Goal: Task Accomplishment & Management: Use online tool/utility

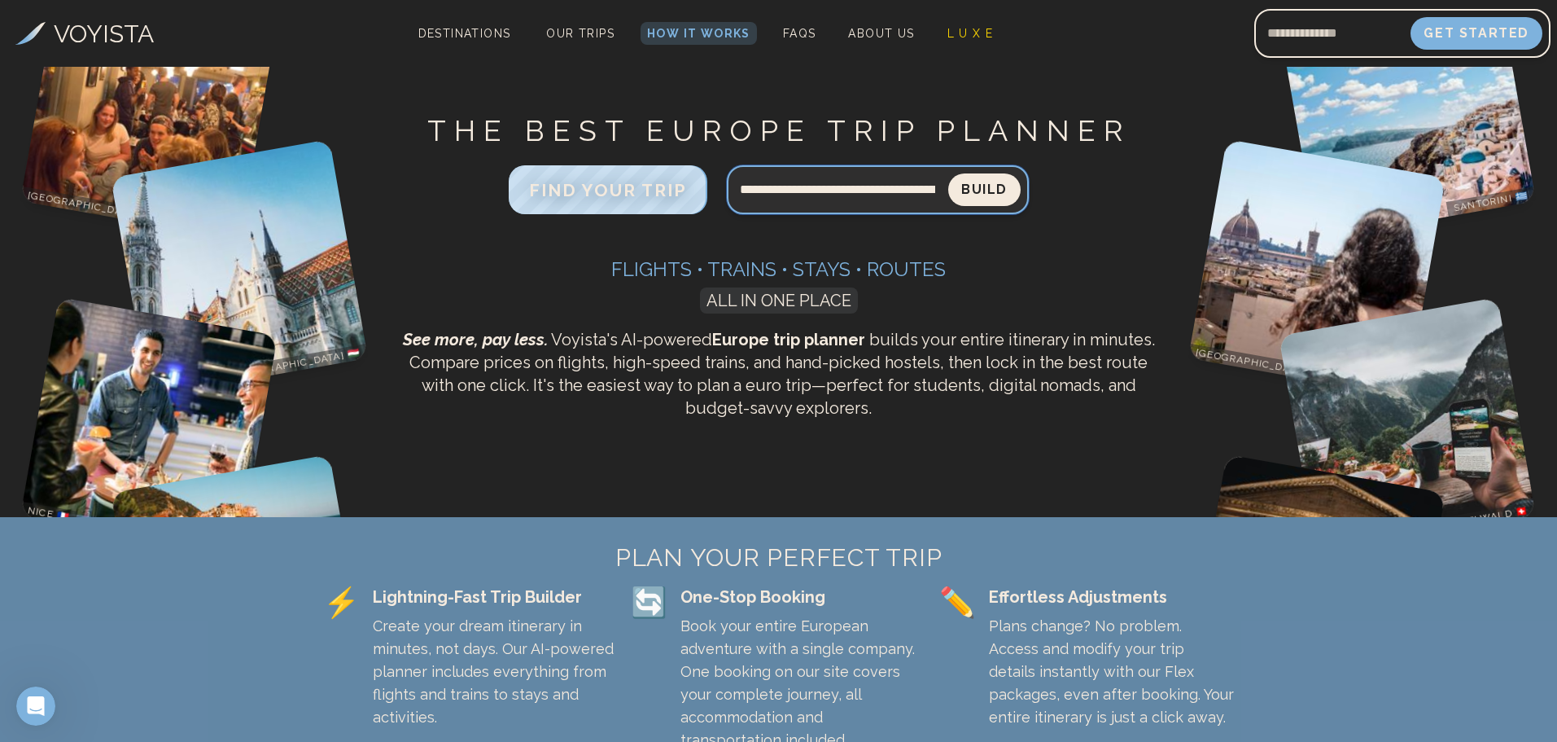
click at [930, 191] on input "**********" at bounding box center [837, 189] width 221 height 39
type input "**********"
click at [948, 173] on button "Build" at bounding box center [984, 189] width 72 height 33
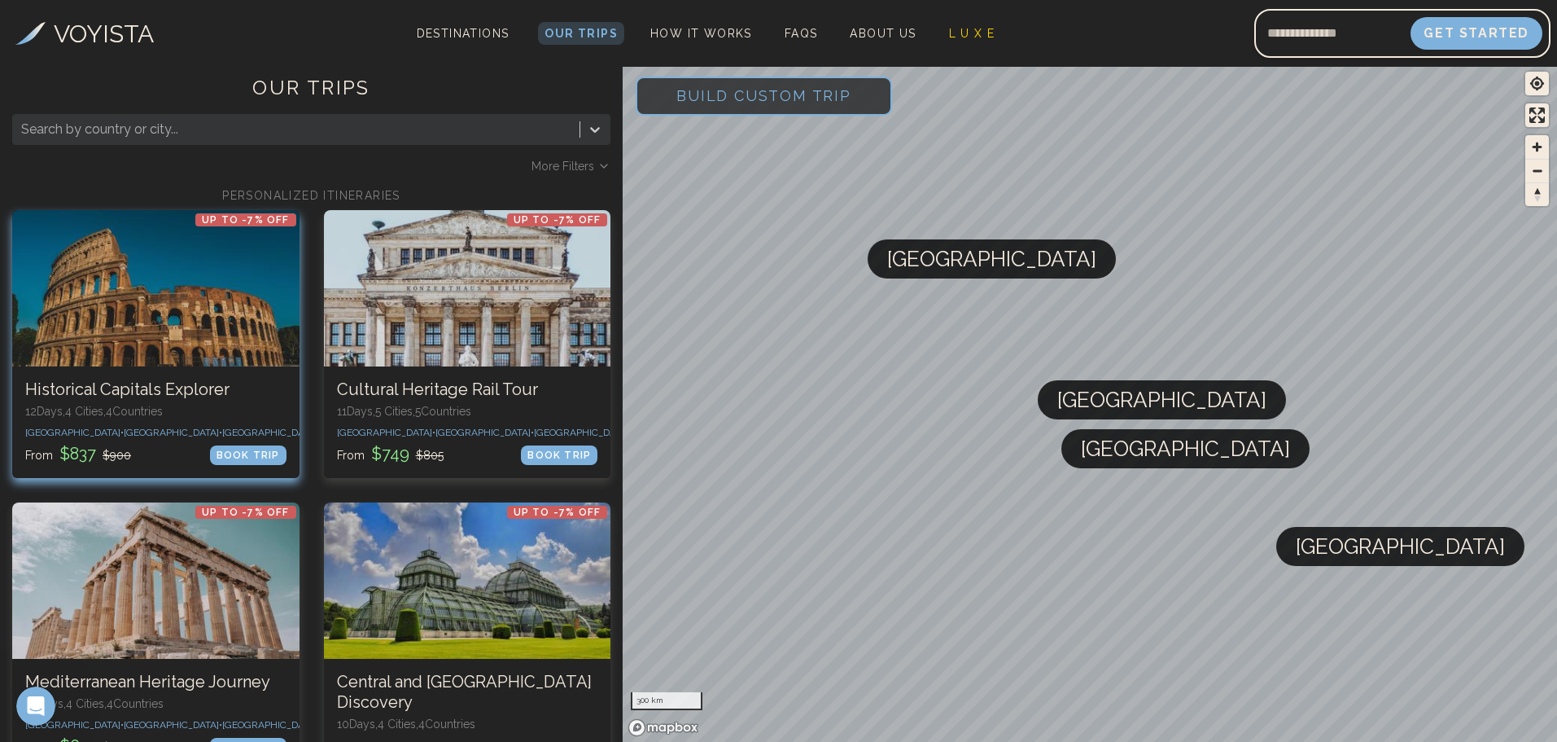
click at [150, 299] on div at bounding box center [155, 288] width 287 height 156
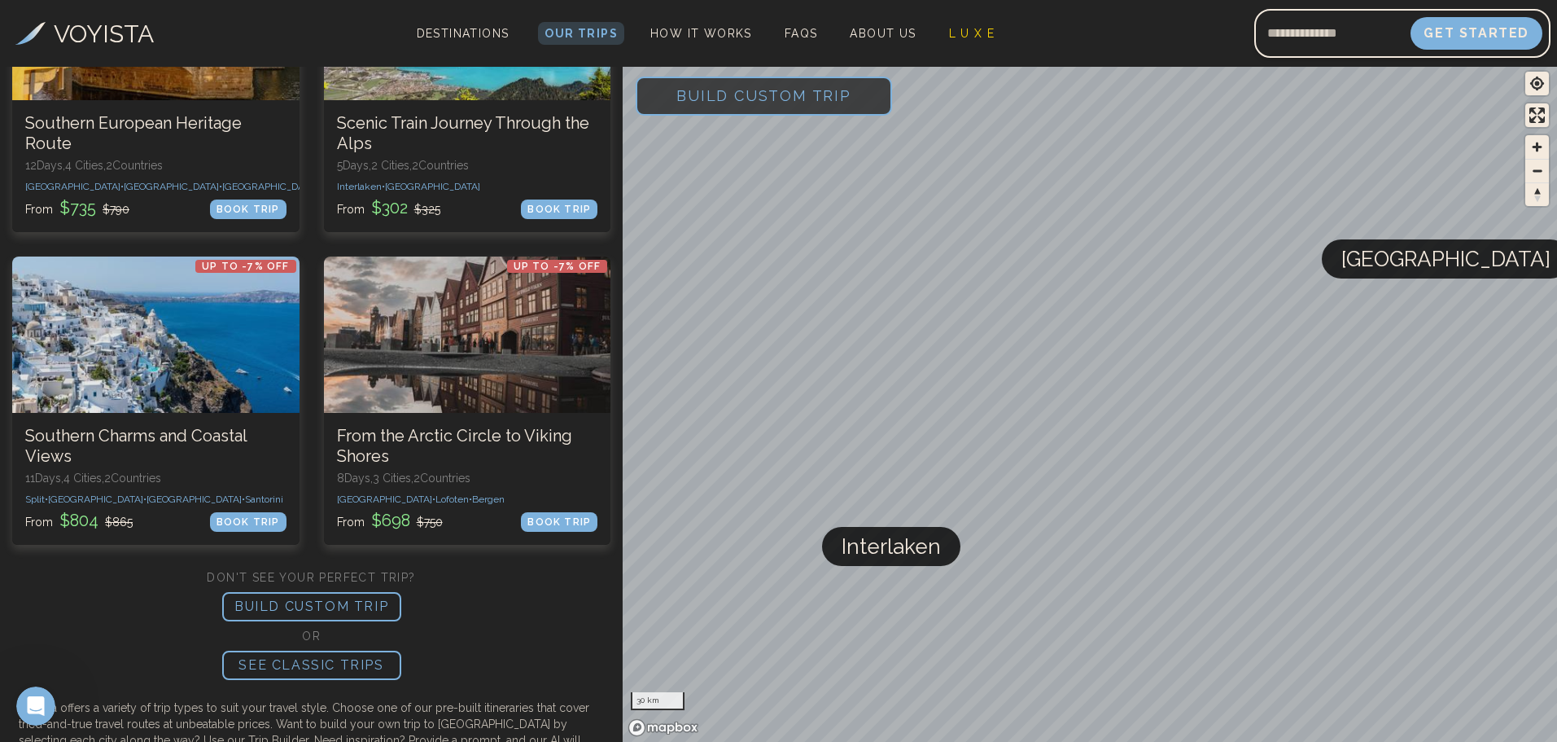
scroll to position [1221, 0]
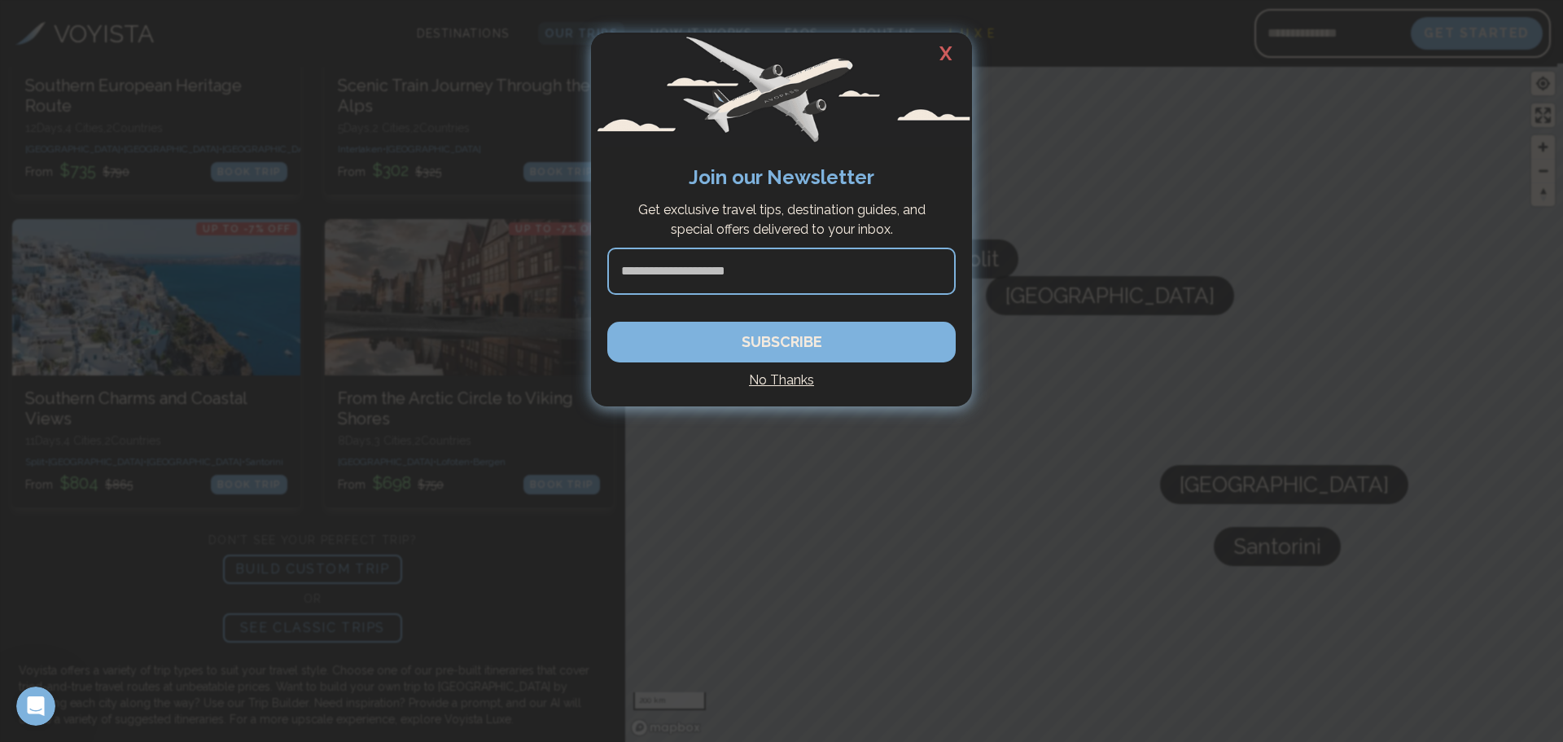
click at [773, 379] on h4 "No Thanks" at bounding box center [781, 380] width 348 height 20
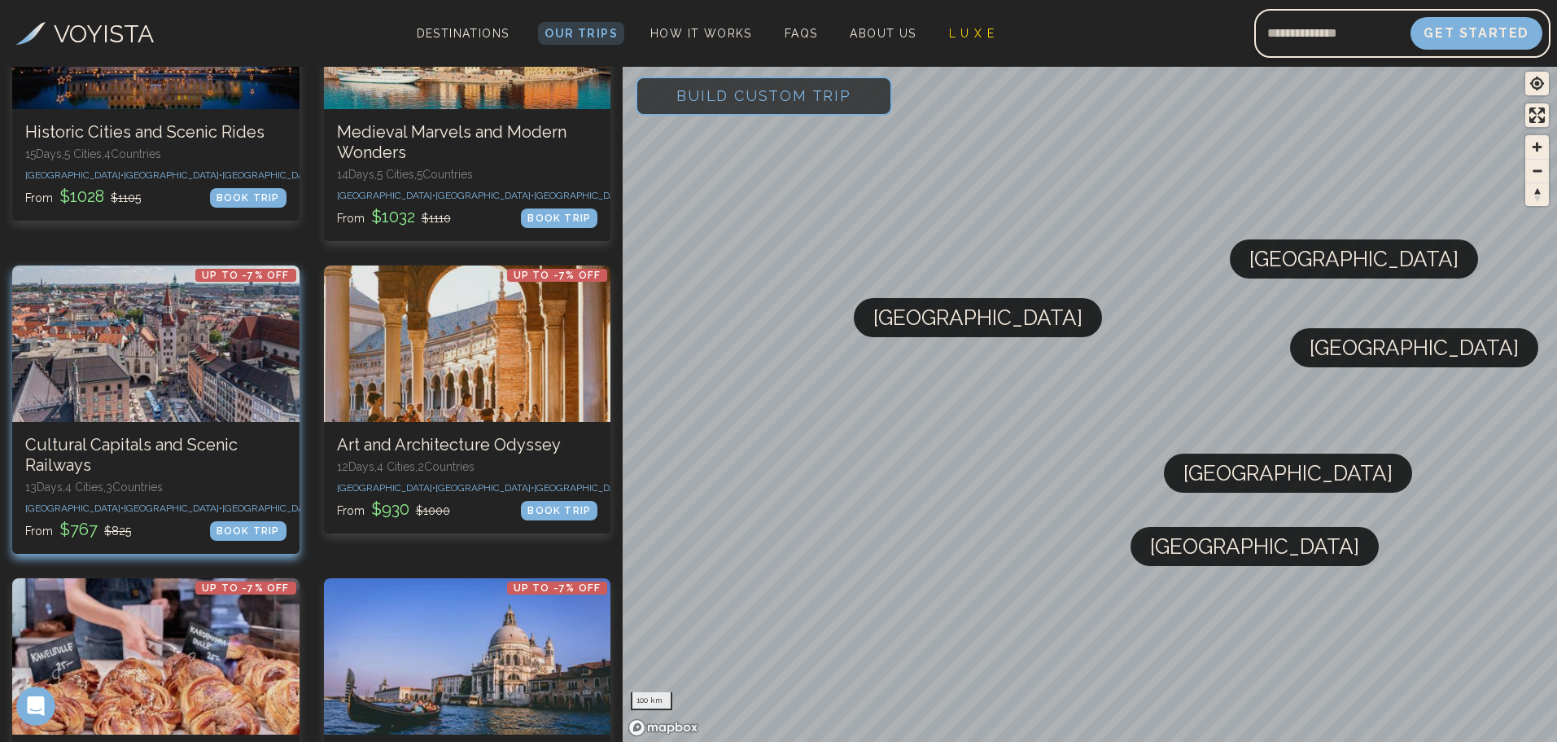
scroll to position [326, 0]
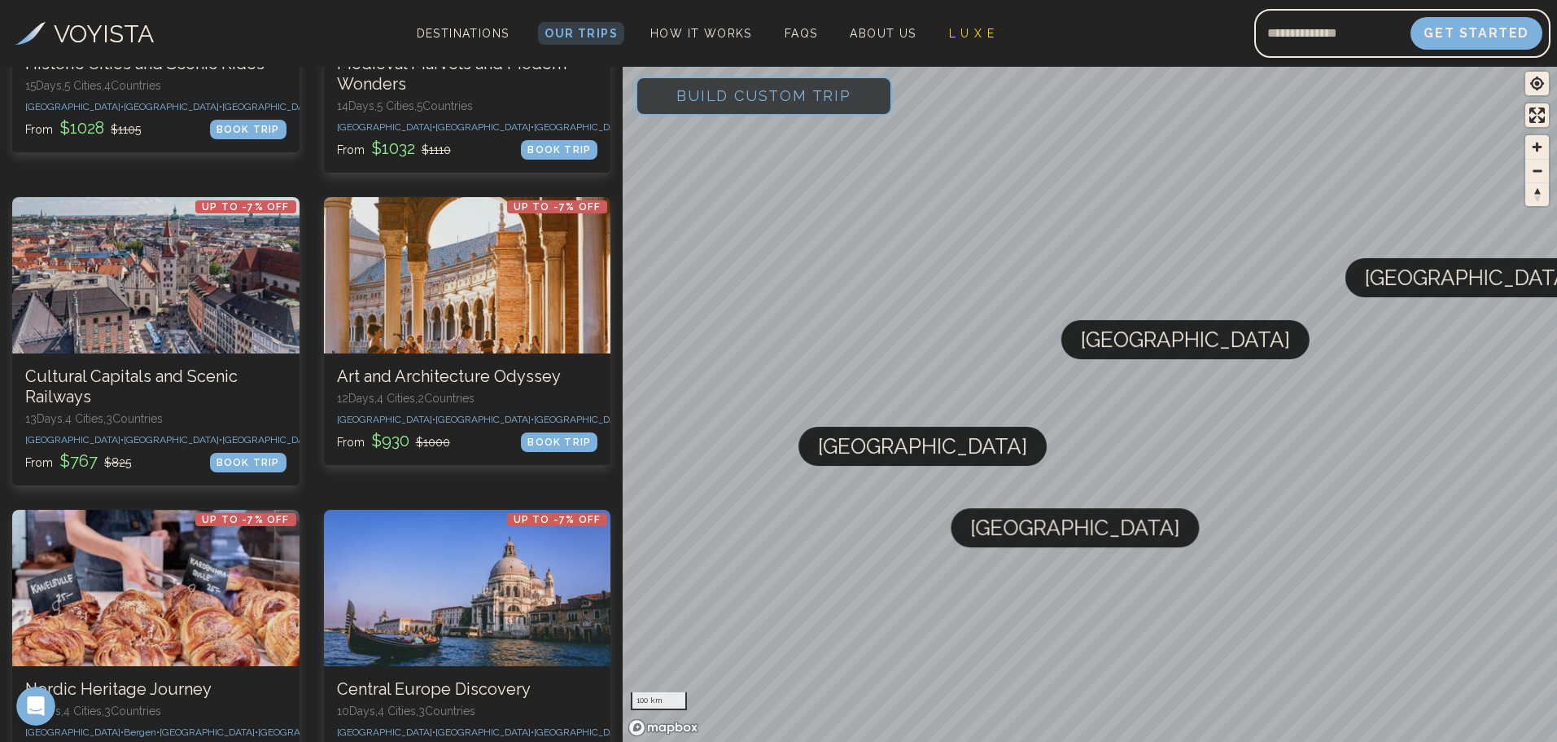
click at [753, 93] on span "Build Custom Trip" at bounding box center [763, 95] width 227 height 69
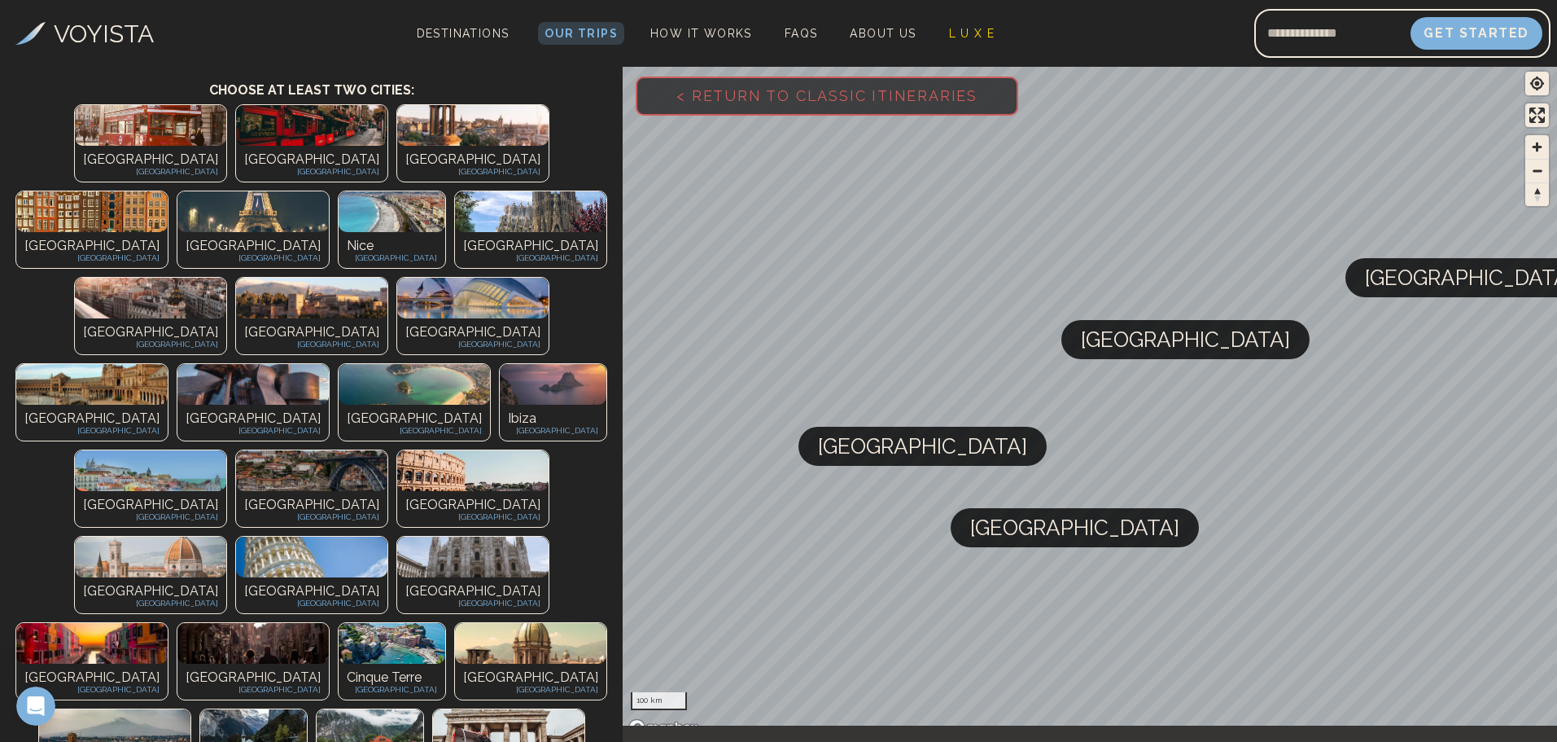
scroll to position [0, 0]
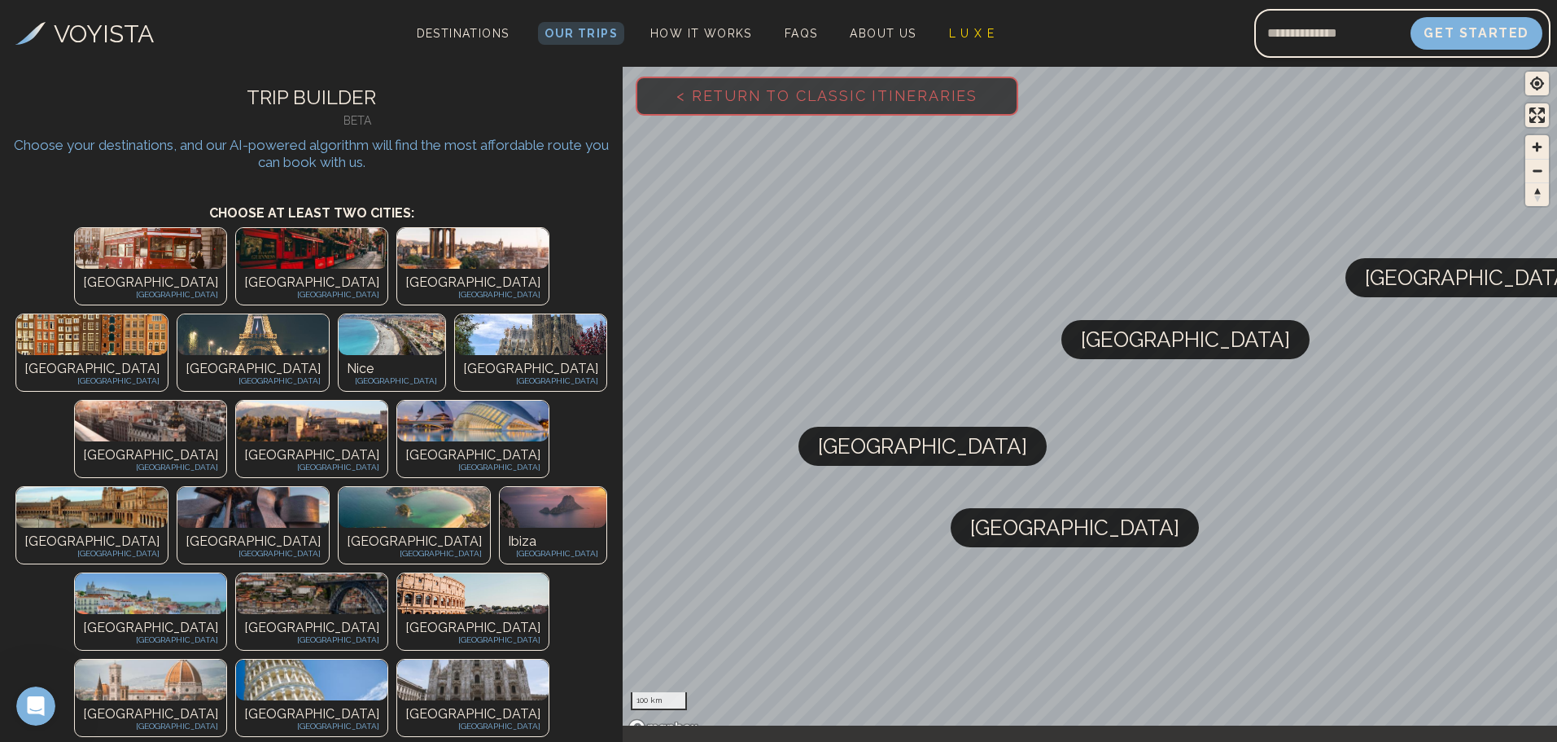
click at [329, 314] on img at bounding box center [252, 334] width 151 height 41
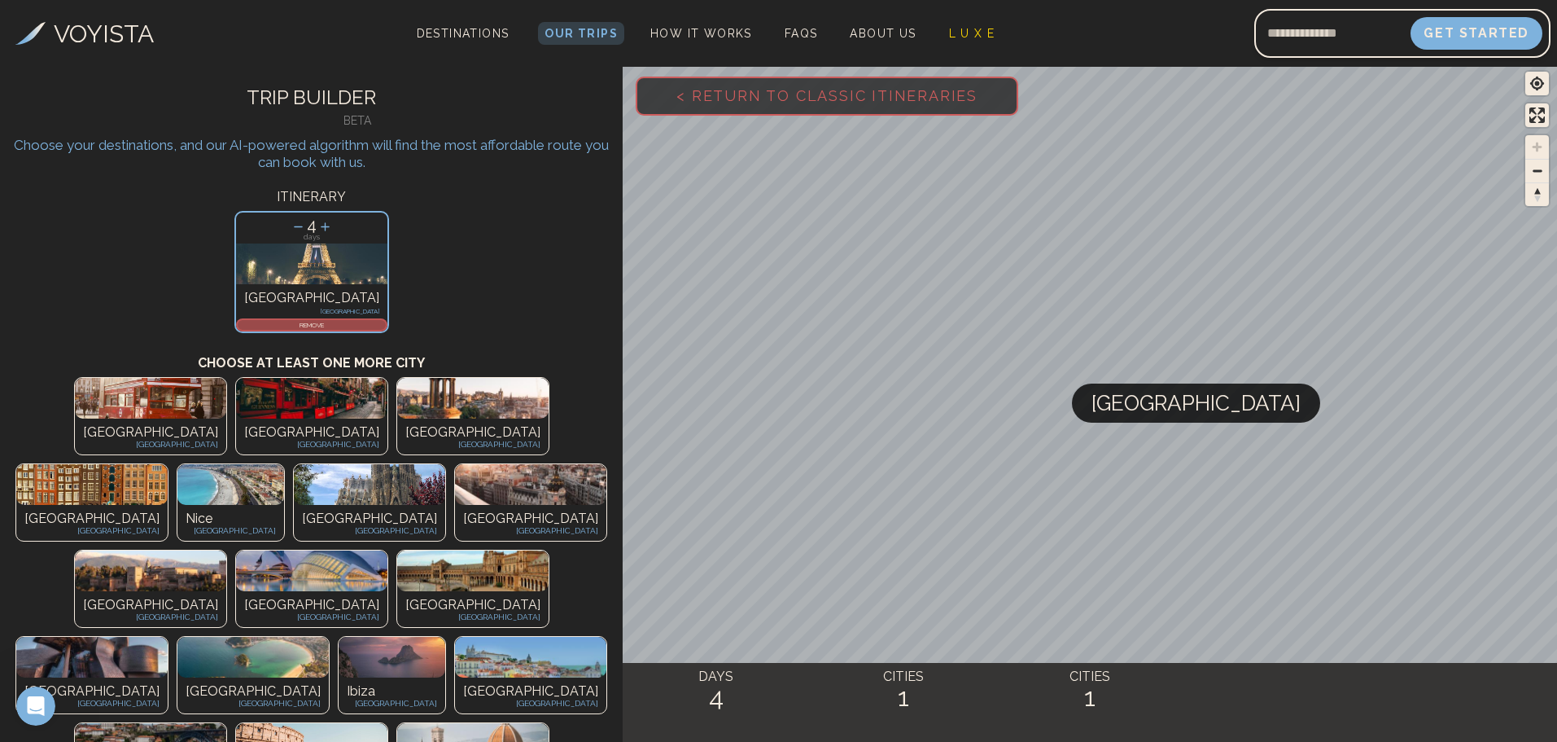
click at [168, 464] on img at bounding box center [91, 484] width 151 height 41
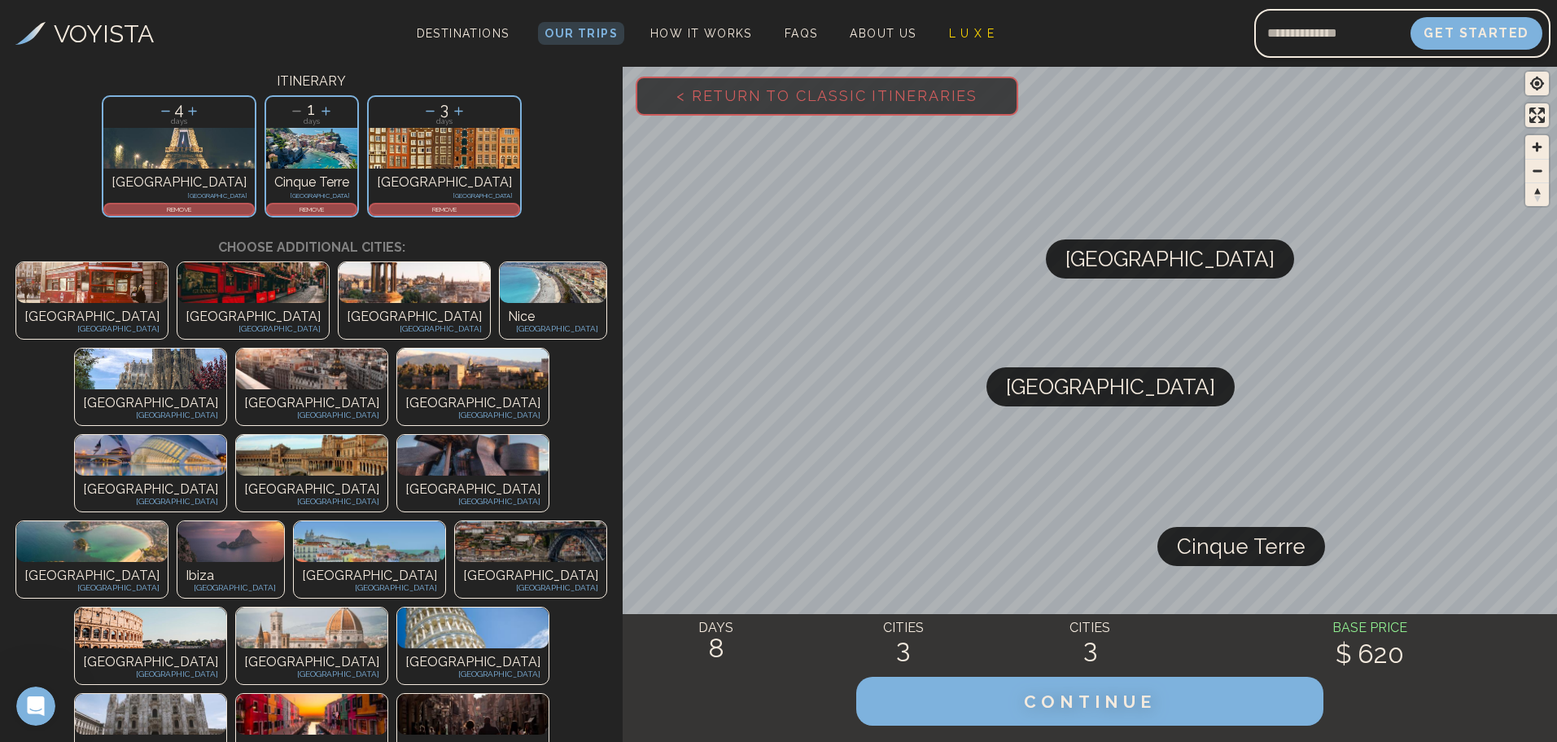
scroll to position [163, 0]
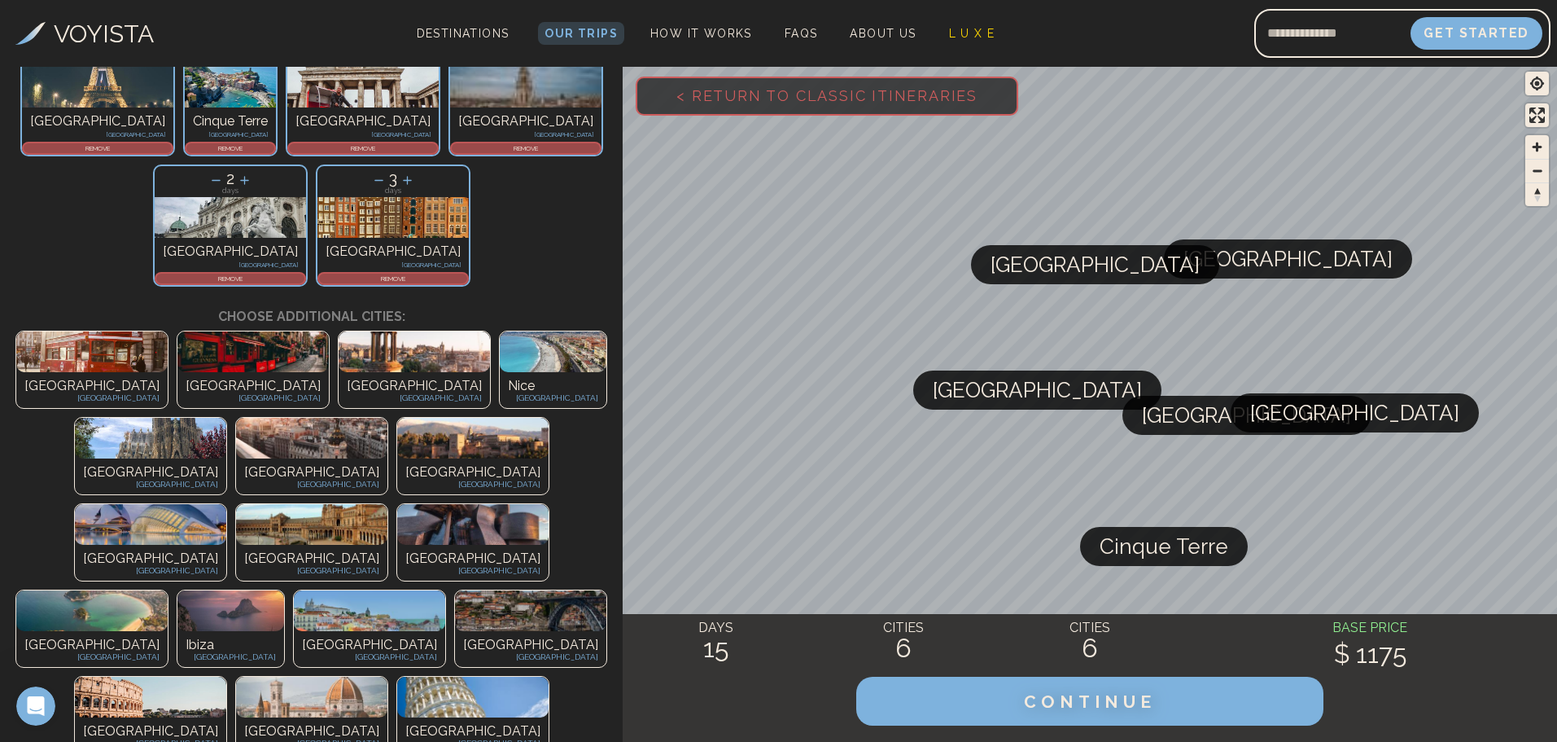
scroll to position [133, 0]
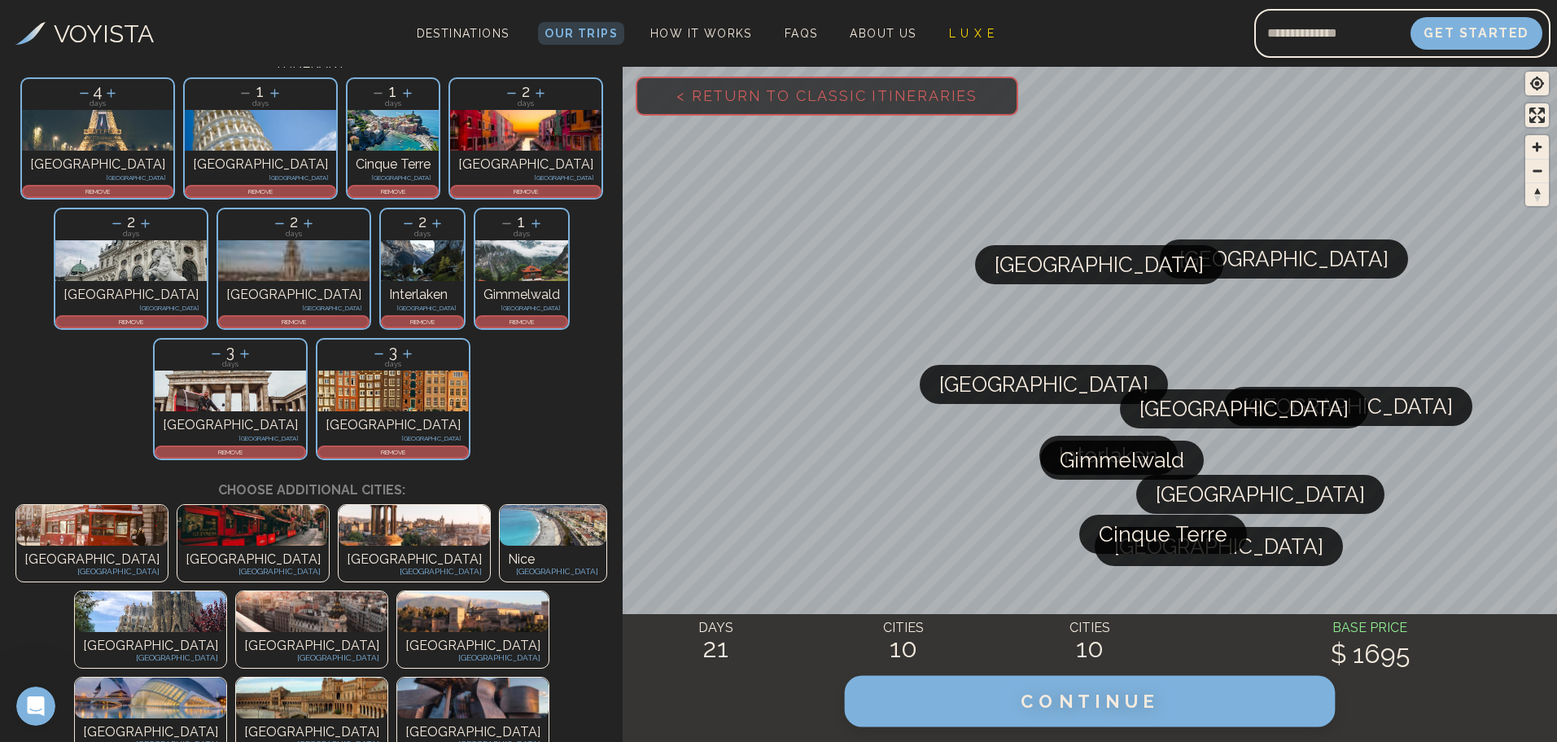
click at [1028, 698] on span "CONTINUE" at bounding box center [1090, 700] width 139 height 21
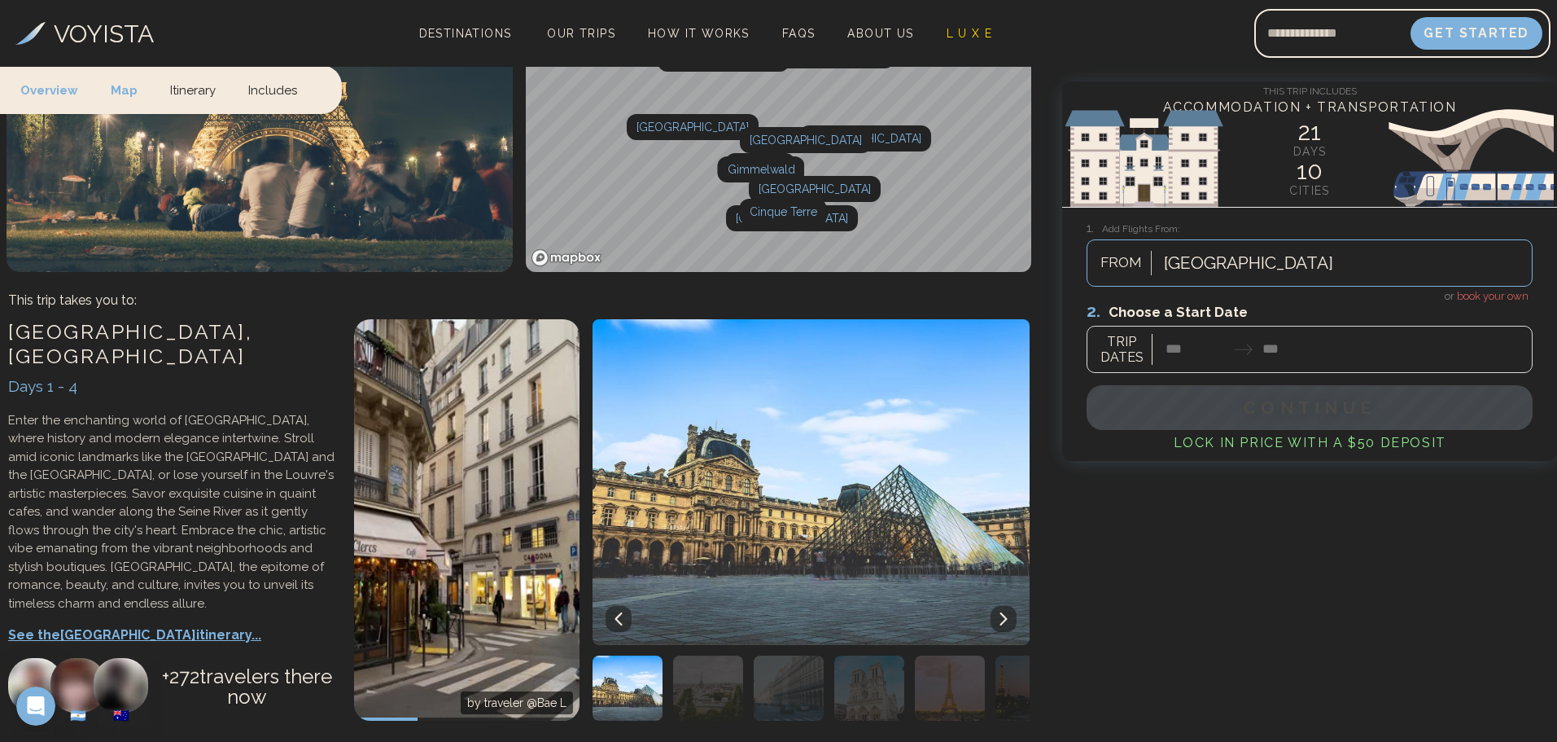
scroll to position [244, 0]
